Goal: Navigation & Orientation: Understand site structure

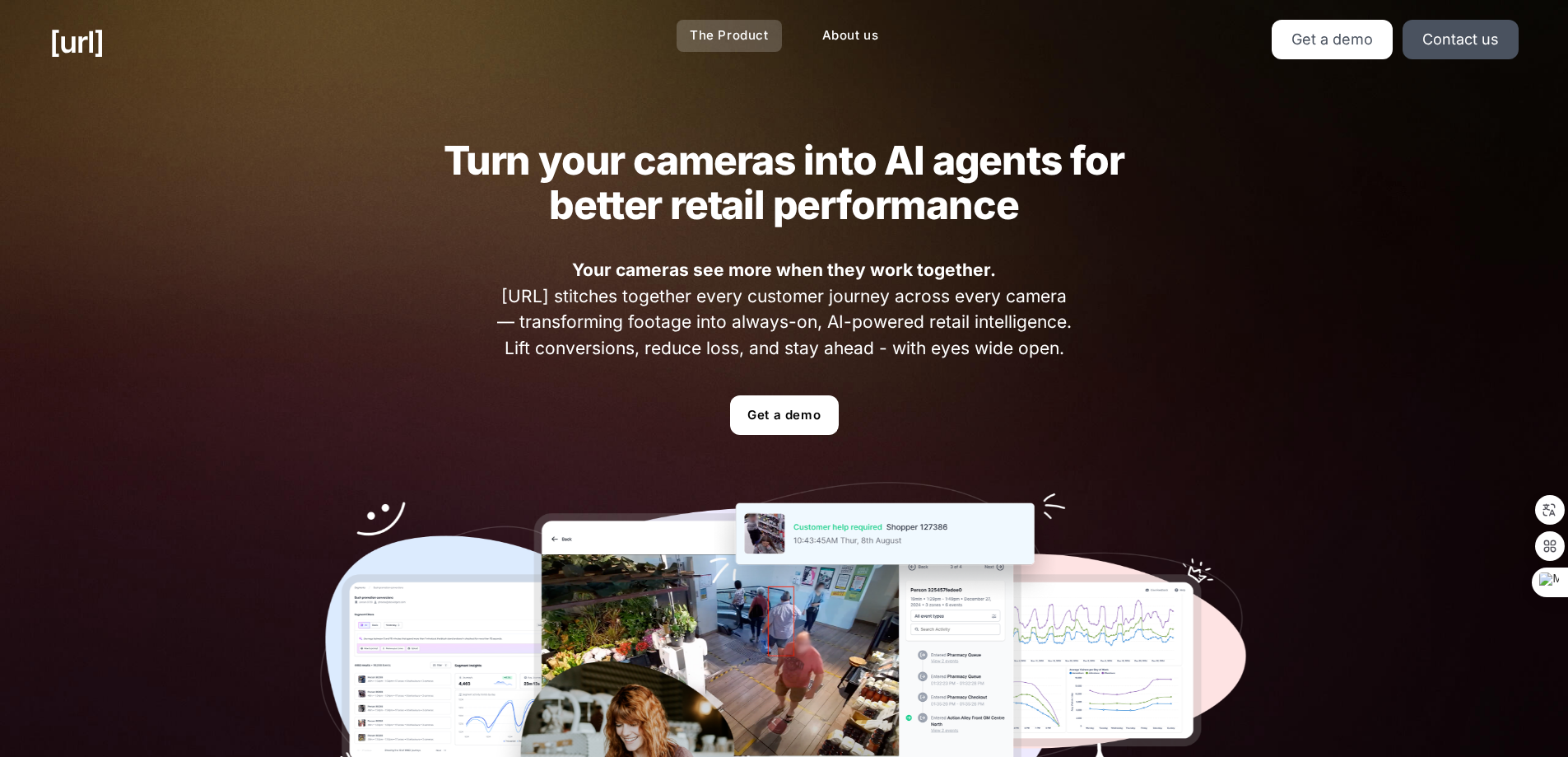
click at [732, 38] on link "The Product" at bounding box center [729, 35] width 105 height 32
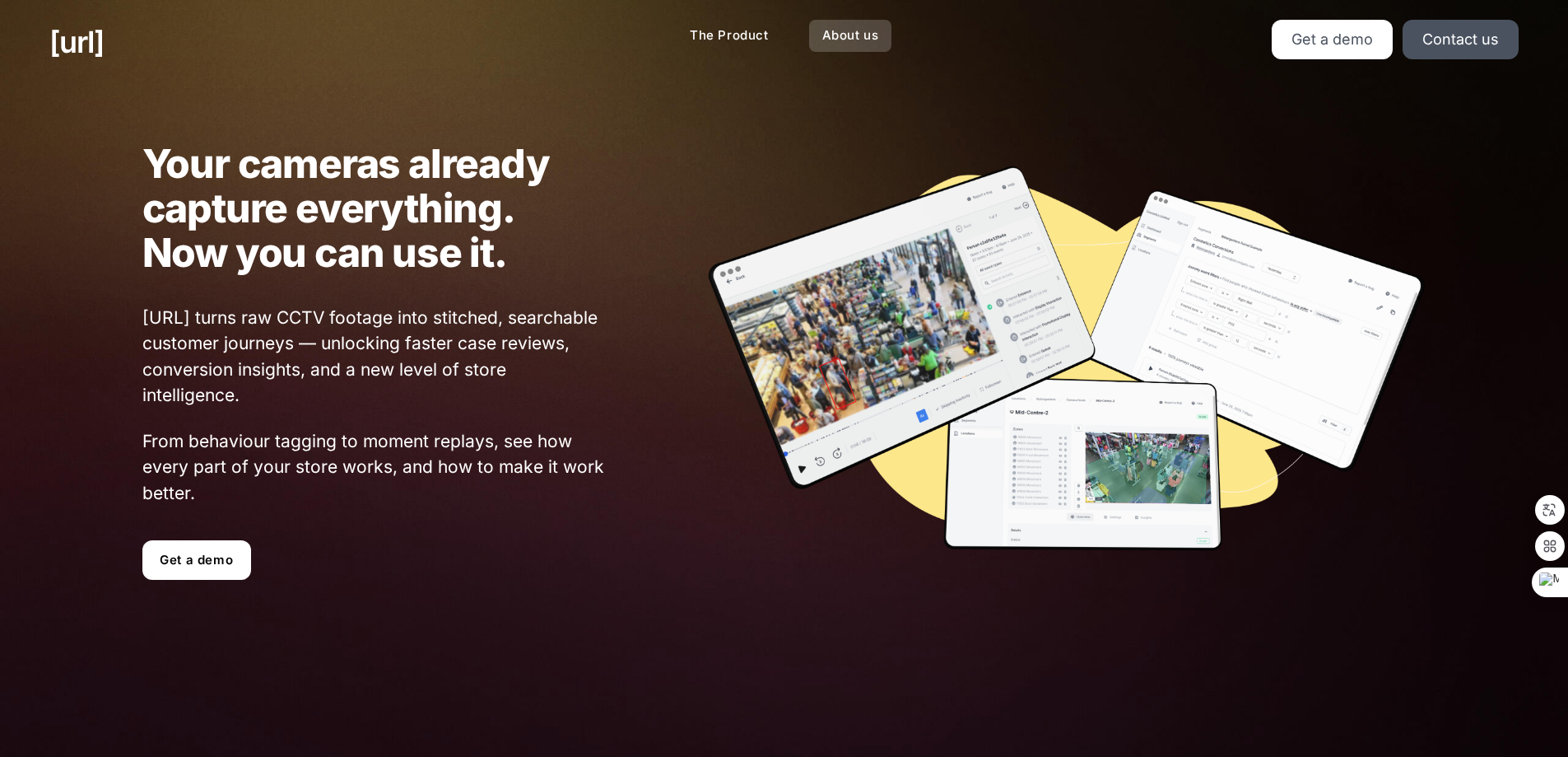
click at [852, 24] on link "About us" at bounding box center [850, 35] width 83 height 32
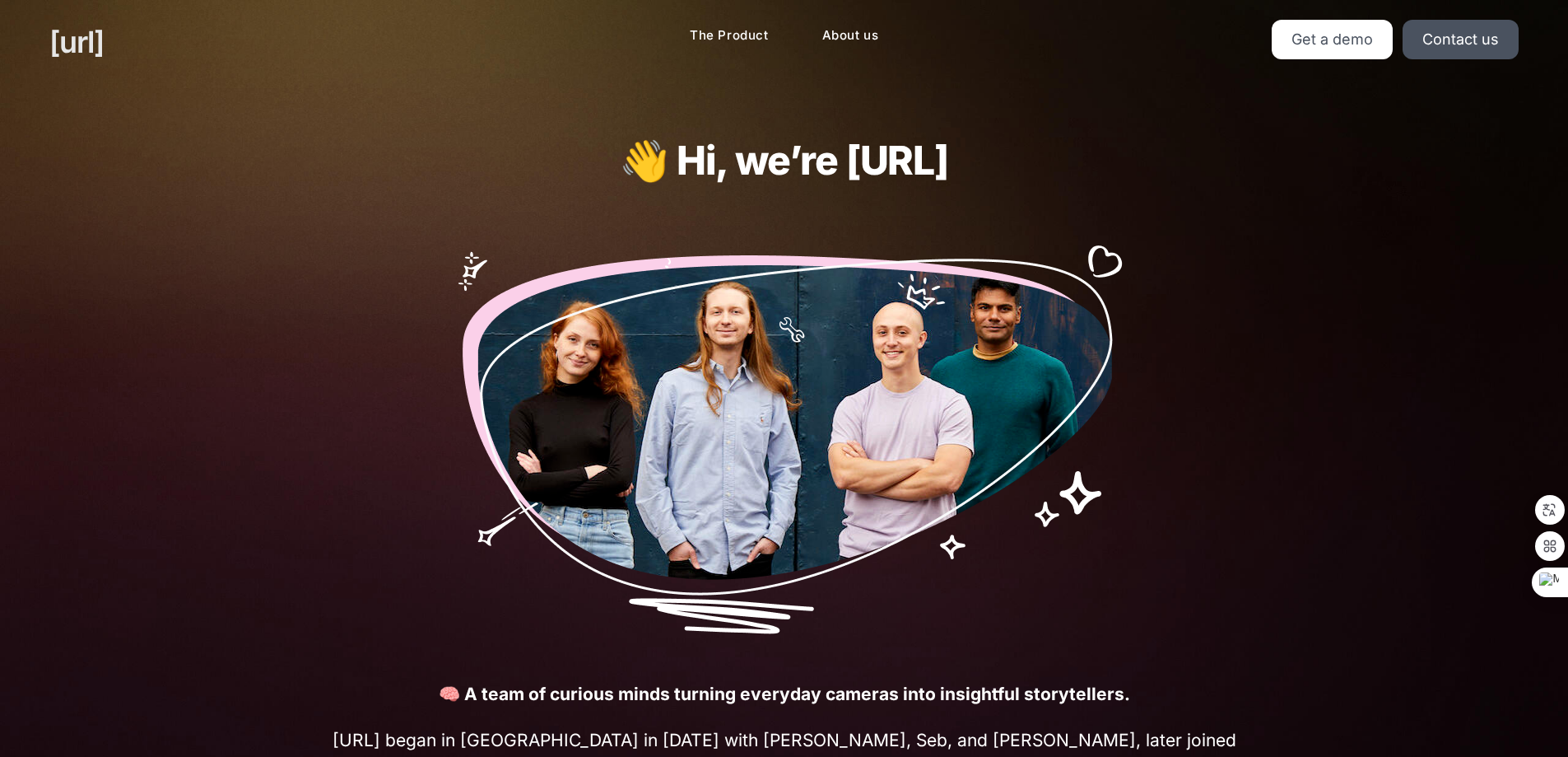
click at [87, 45] on link "[URL]" at bounding box center [77, 41] width 55 height 45
